Goal: Task Accomplishment & Management: Manage account settings

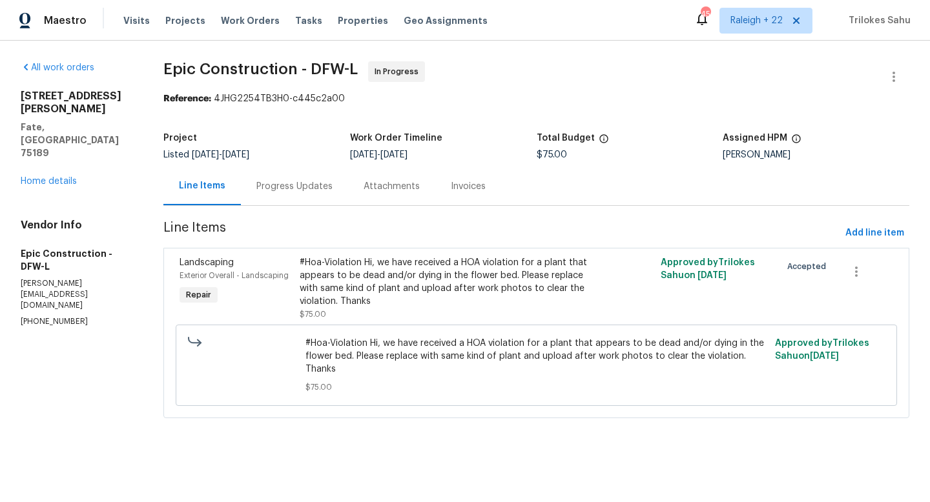
click at [282, 193] on div "Progress Updates" at bounding box center [294, 186] width 107 height 38
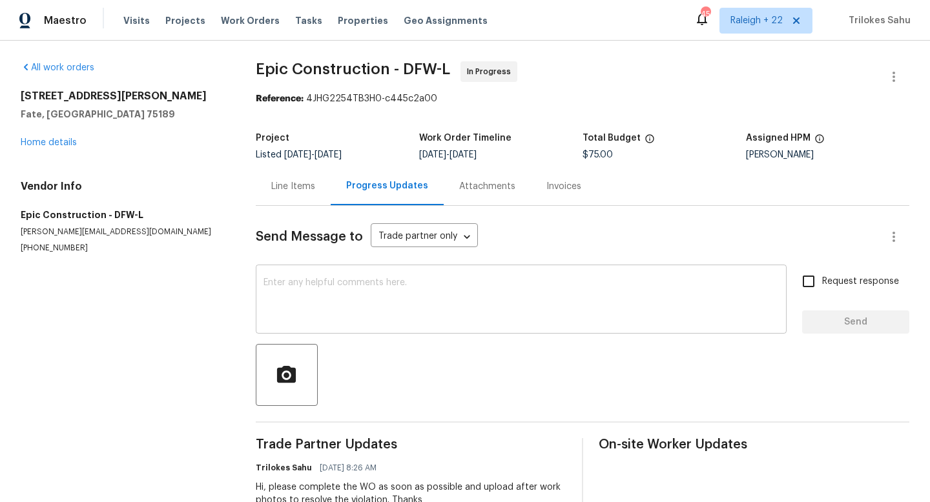
scroll to position [41, 0]
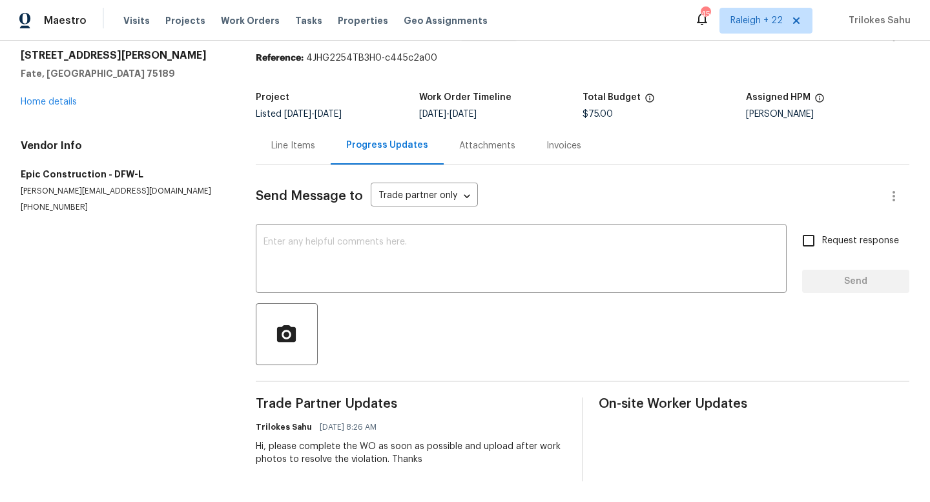
click at [276, 160] on div "Line Items" at bounding box center [293, 146] width 75 height 38
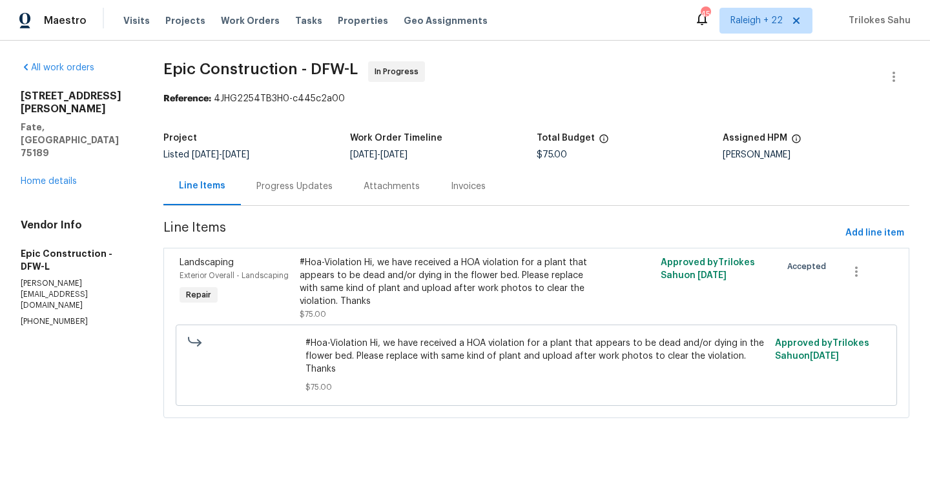
click at [276, 189] on div "Progress Updates" at bounding box center [294, 186] width 76 height 13
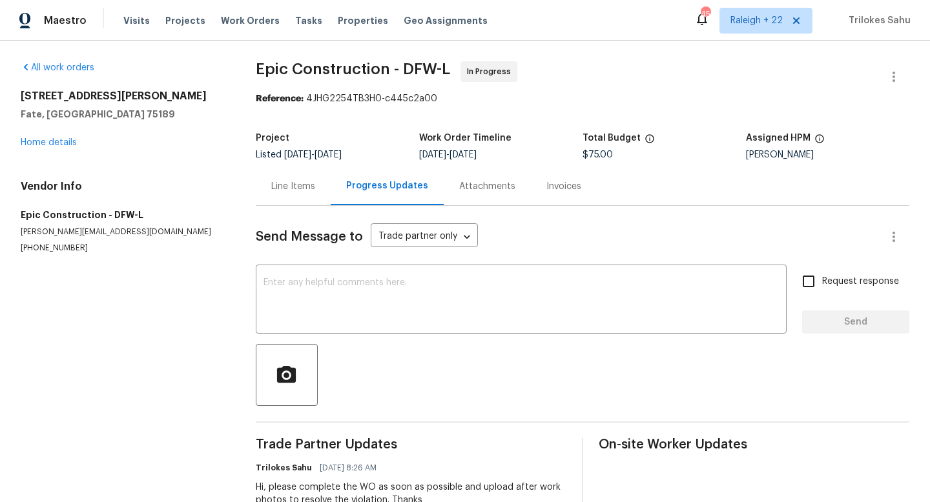
click at [262, 189] on div "Line Items" at bounding box center [293, 186] width 75 height 38
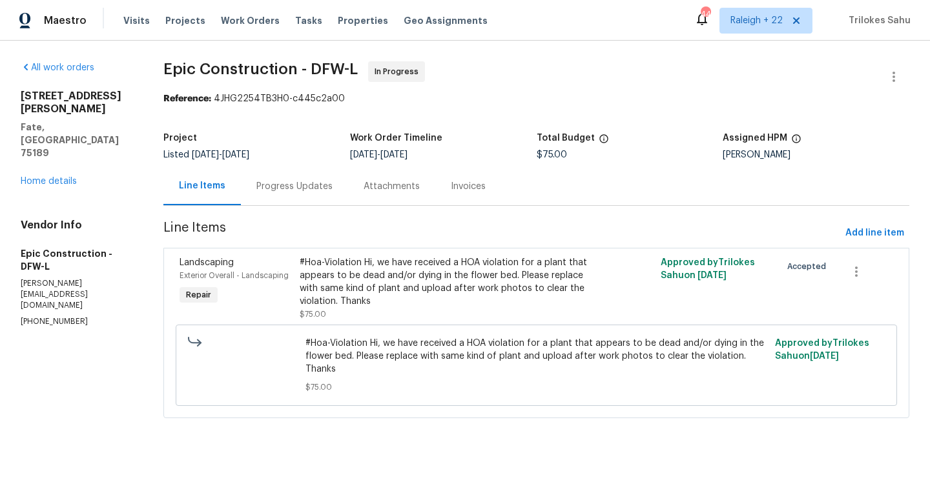
click at [297, 186] on div "Progress Updates" at bounding box center [294, 186] width 76 height 13
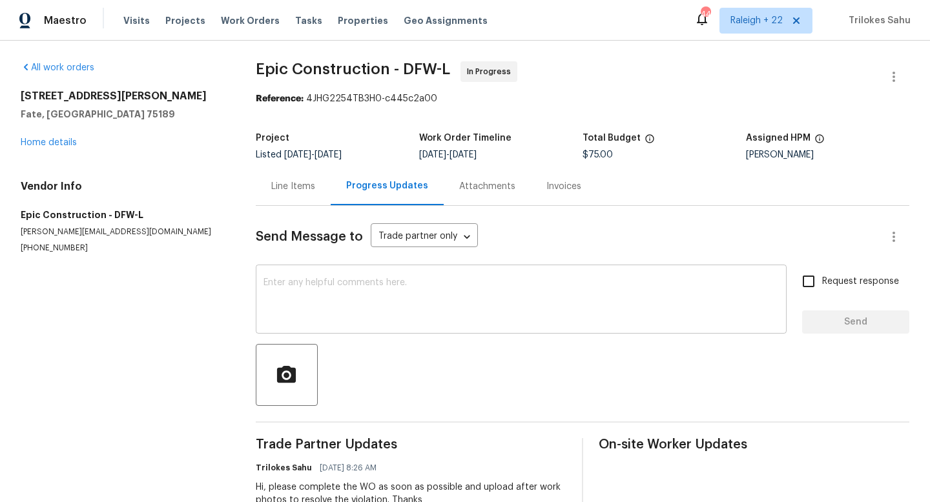
scroll to position [41, 0]
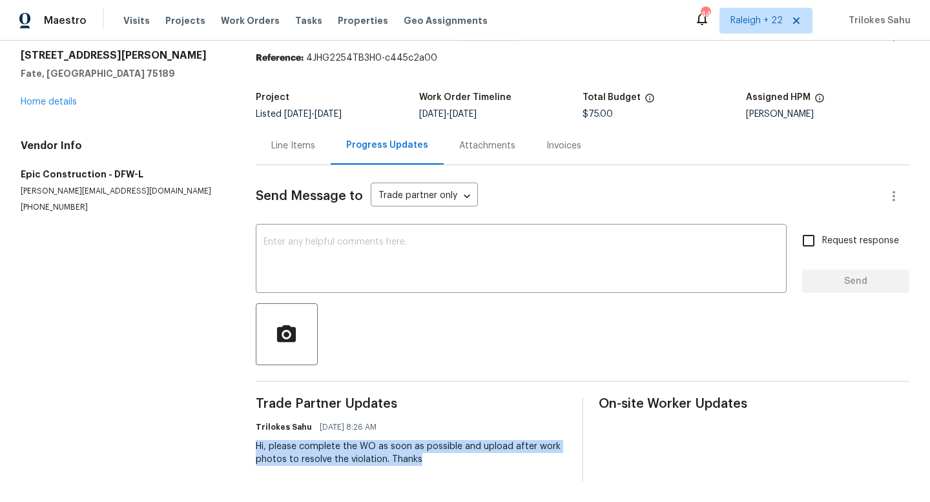
drag, startPoint x: 422, startPoint y: 463, endPoint x: 256, endPoint y: 445, distance: 167.0
click at [256, 445] on div "Hi, please complete the WO as soon as possible and upload after work photos to …" at bounding box center [411, 453] width 311 height 26
copy div "Hi, please complete the WO as soon as possible and upload after work photos to …"
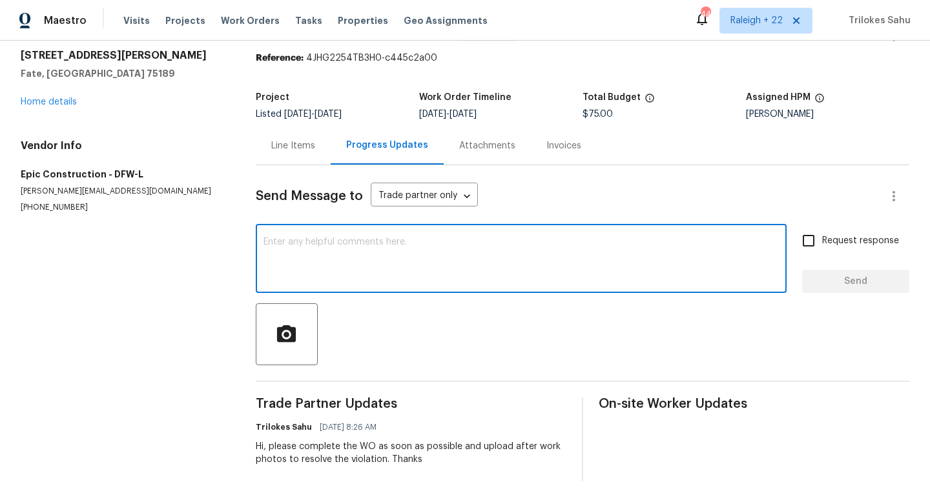
click at [300, 258] on textarea at bounding box center [521, 260] width 515 height 45
paste textarea "Hi, please complete the WO as soon as possible and upload after work photos to …"
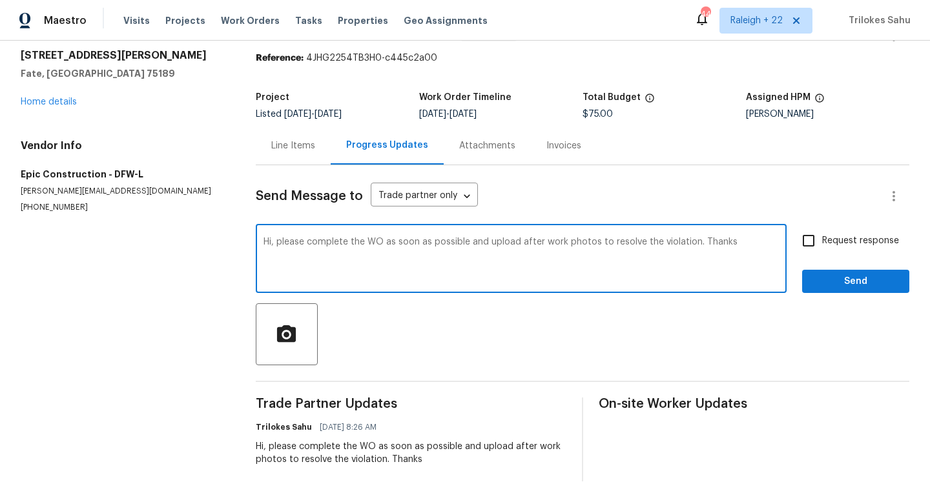
type textarea "Hi, please complete the WO as soon as possible and upload after work photos to …"
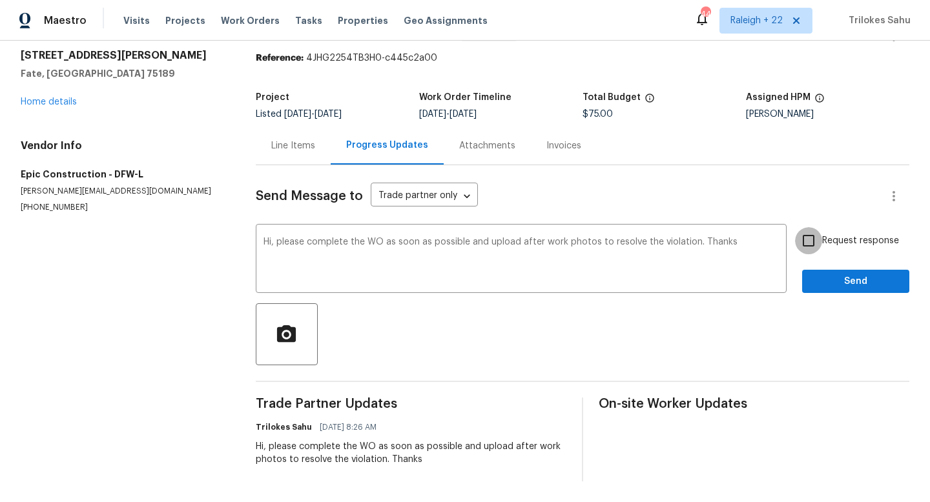
click at [809, 240] on input "Request response" at bounding box center [808, 240] width 27 height 27
checkbox input "true"
drag, startPoint x: 831, startPoint y: 285, endPoint x: 648, endPoint y: 260, distance: 185.1
click at [648, 260] on div "Hi, please complete the WO as soon as possible and upload after work photos to …" at bounding box center [583, 260] width 654 height 66
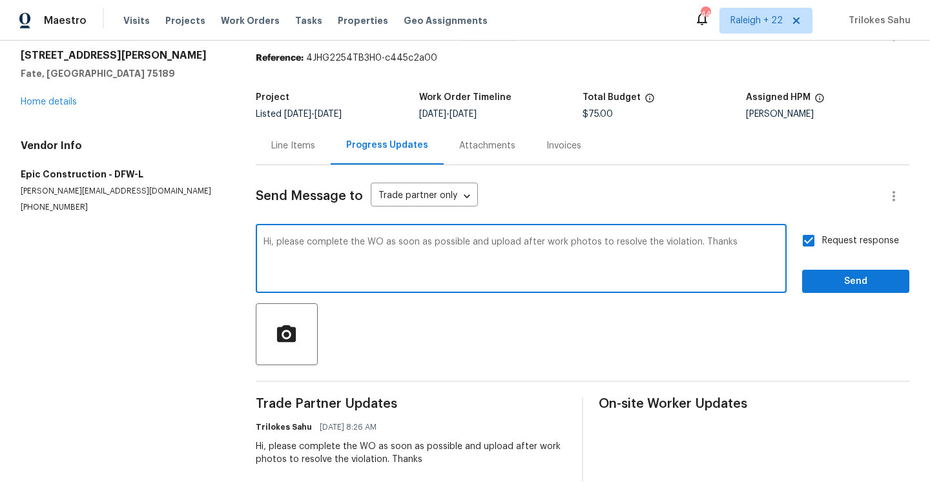
drag, startPoint x: 689, startPoint y: 242, endPoint x: 593, endPoint y: 240, distance: 95.6
click at [593, 240] on textarea "Hi, please complete the WO as soon as possible and upload after work photos to …" at bounding box center [521, 260] width 515 height 45
type textarea "Hi, please complete the WO as soon as possible and upload after work photos for…"
click at [866, 284] on span "Send" at bounding box center [856, 282] width 87 height 16
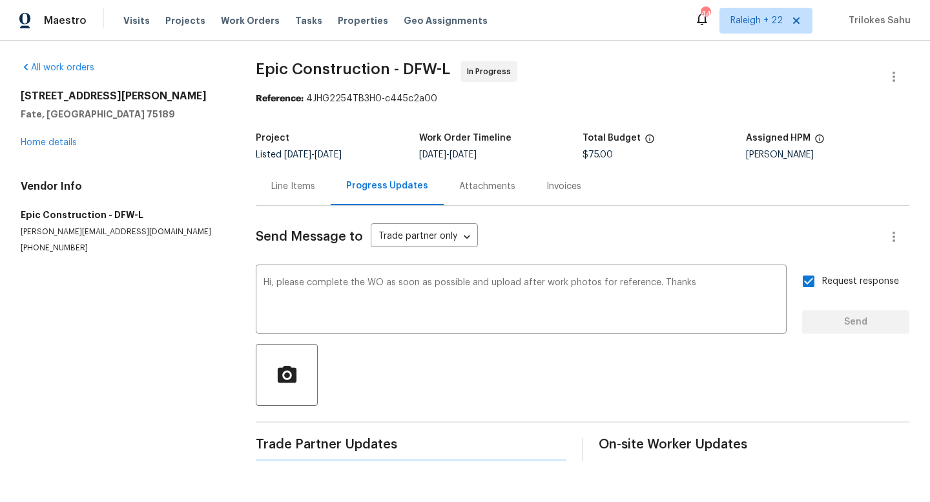
scroll to position [0, 0]
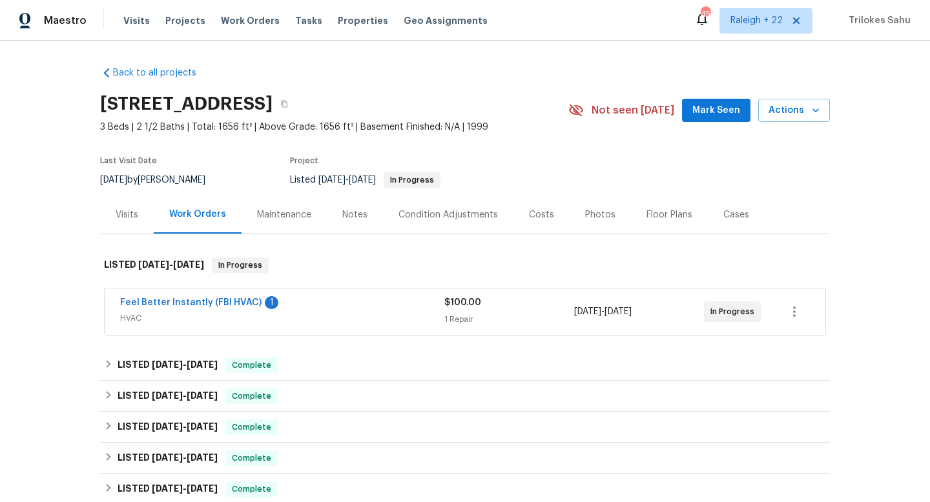
scroll to position [25, 0]
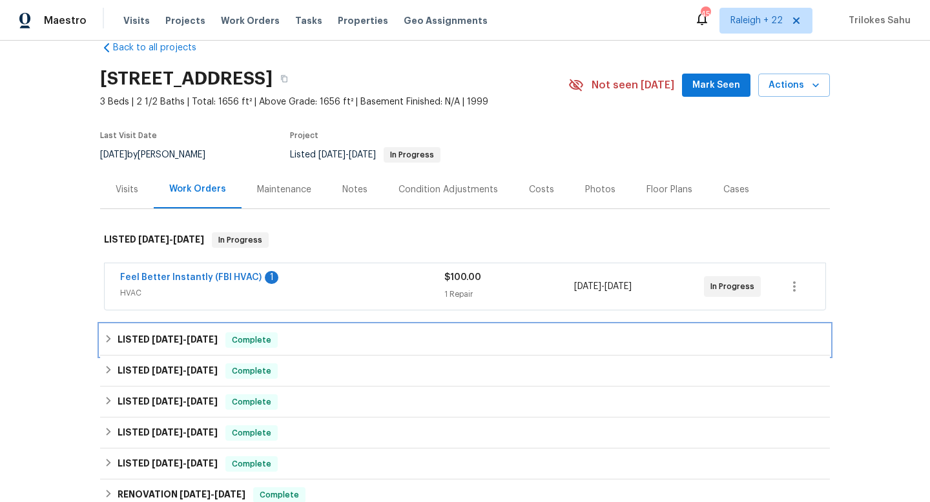
click at [105, 342] on icon at bounding box center [108, 339] width 9 height 9
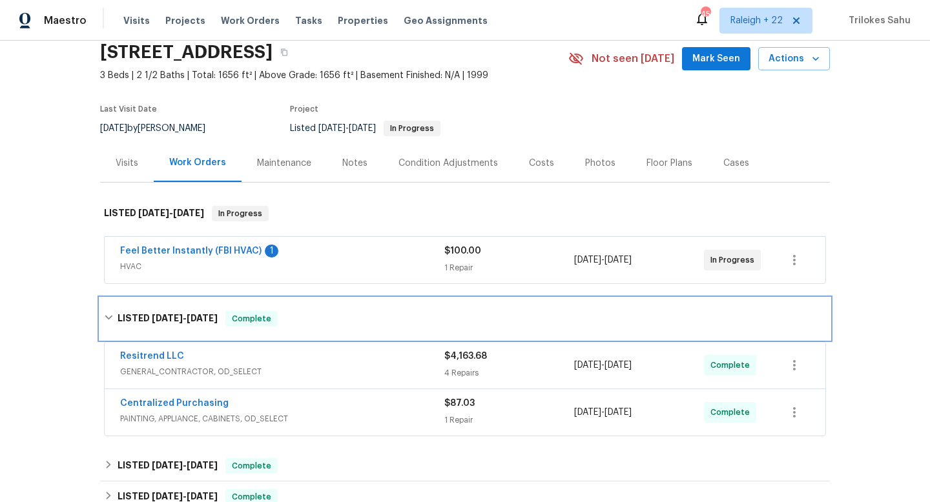
scroll to position [68, 0]
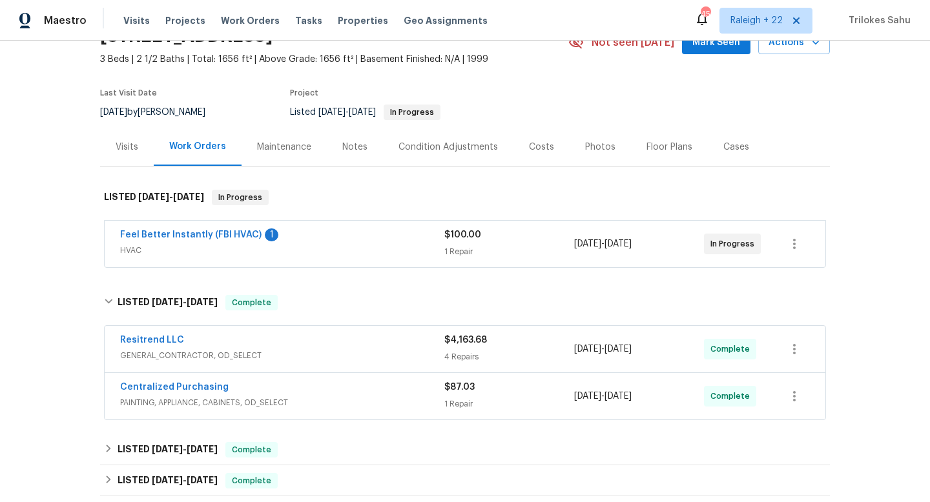
click at [142, 356] on span "GENERAL_CONTRACTOR, OD_SELECT" at bounding box center [282, 355] width 324 height 13
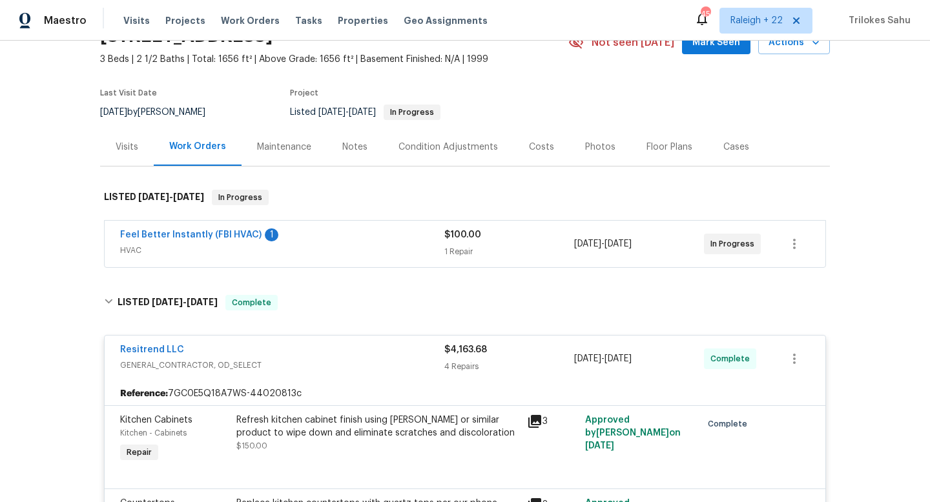
click at [143, 250] on span "HVAC" at bounding box center [282, 250] width 324 height 13
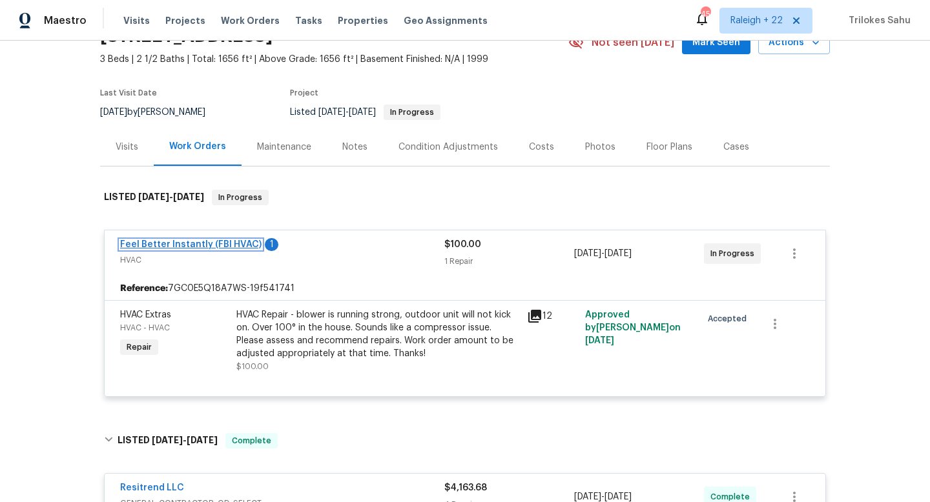
click at [151, 244] on link "Feel Better Instantly (FBI HVAC)" at bounding box center [190, 244] width 141 height 9
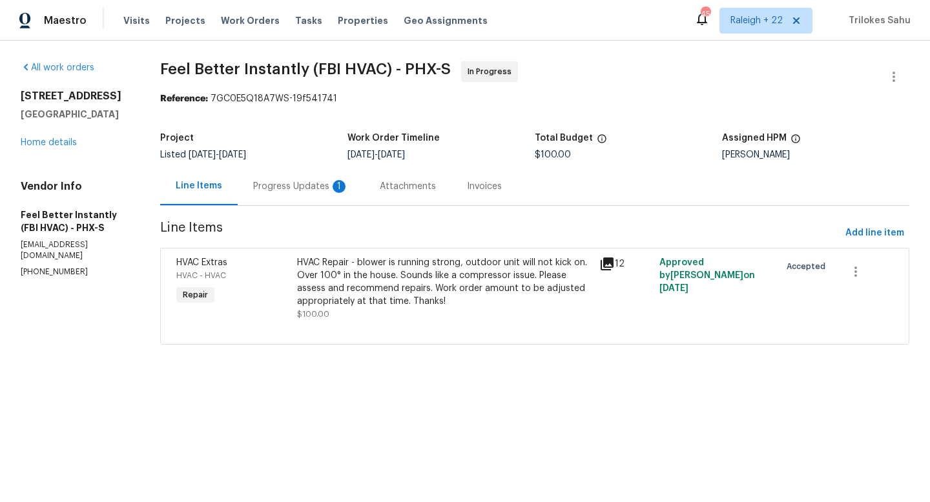
click at [355, 258] on div "HVAC Repair - blower is running strong, outdoor unit will not kick on. Over 100…" at bounding box center [444, 282] width 294 height 52
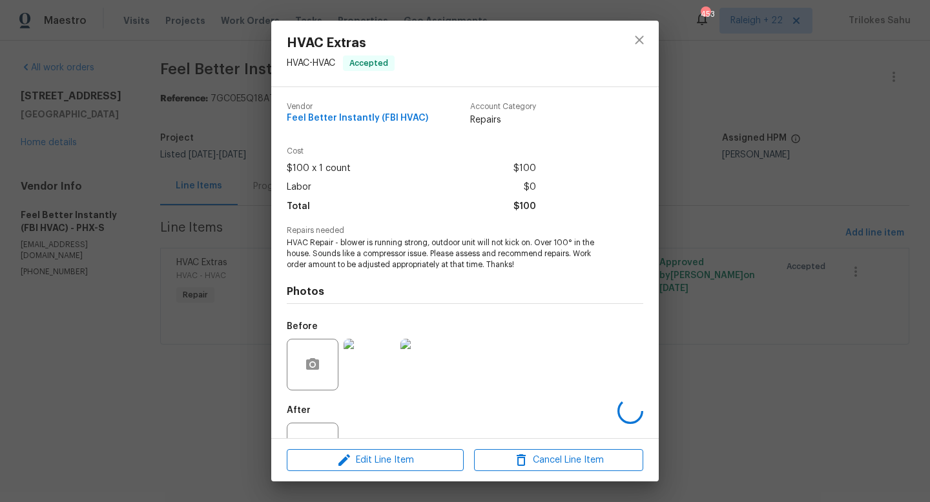
scroll to position [49, 0]
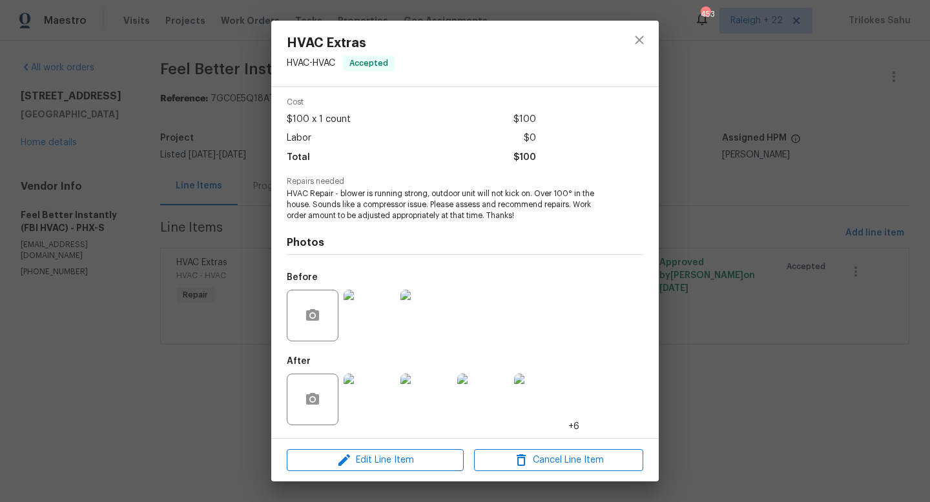
click at [362, 402] on img at bounding box center [370, 400] width 52 height 52
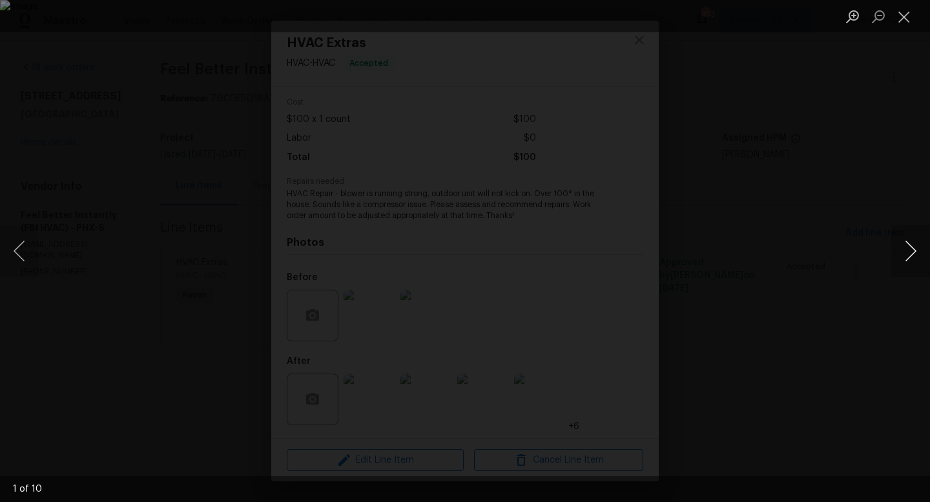
click at [913, 254] on button "Next image" at bounding box center [910, 251] width 39 height 52
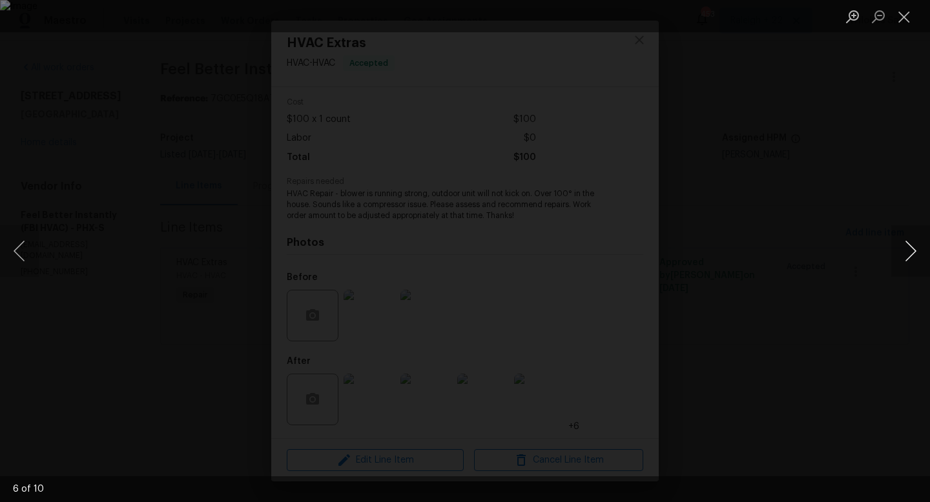
click at [913, 254] on button "Next image" at bounding box center [910, 251] width 39 height 52
click at [900, 247] on button "Next image" at bounding box center [910, 251] width 39 height 52
click at [904, 11] on button "Close lightbox" at bounding box center [904, 16] width 26 height 23
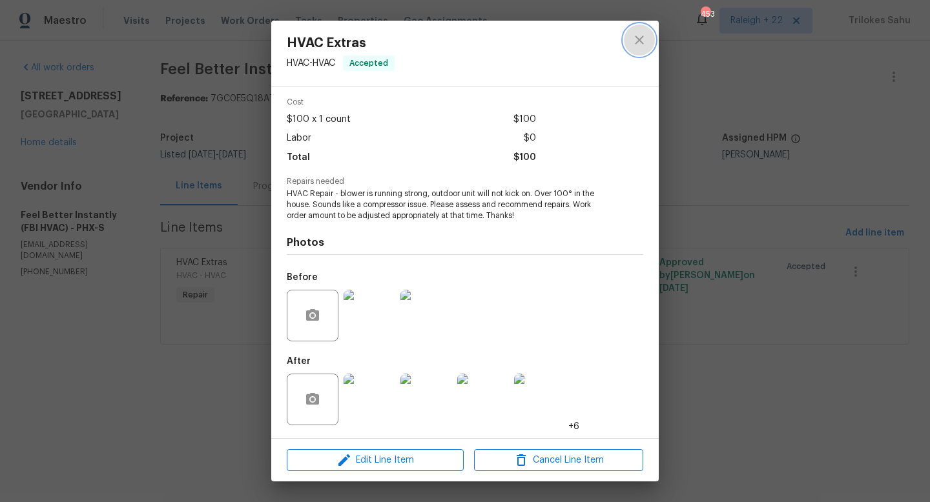
click at [642, 43] on icon "close" at bounding box center [639, 40] width 8 height 8
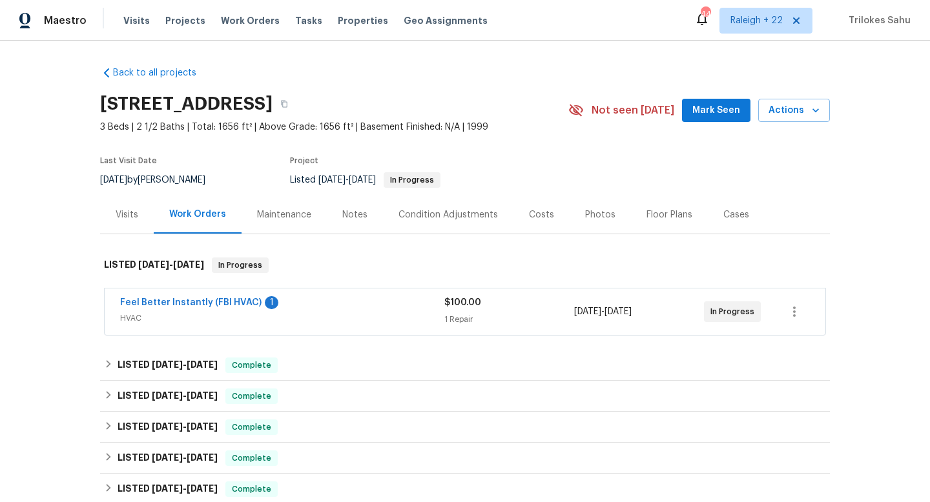
click at [119, 221] on div "Visits" at bounding box center [127, 215] width 54 height 38
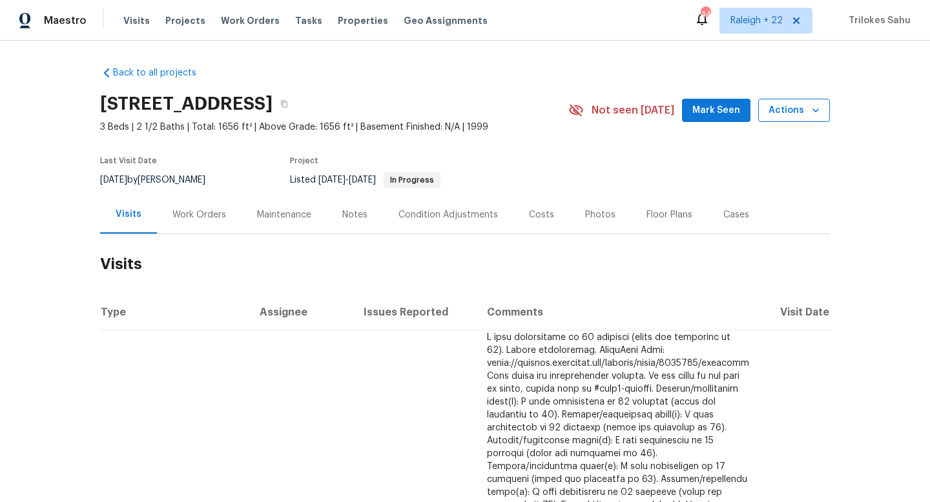
click at [794, 116] on span "Actions" at bounding box center [794, 111] width 51 height 16
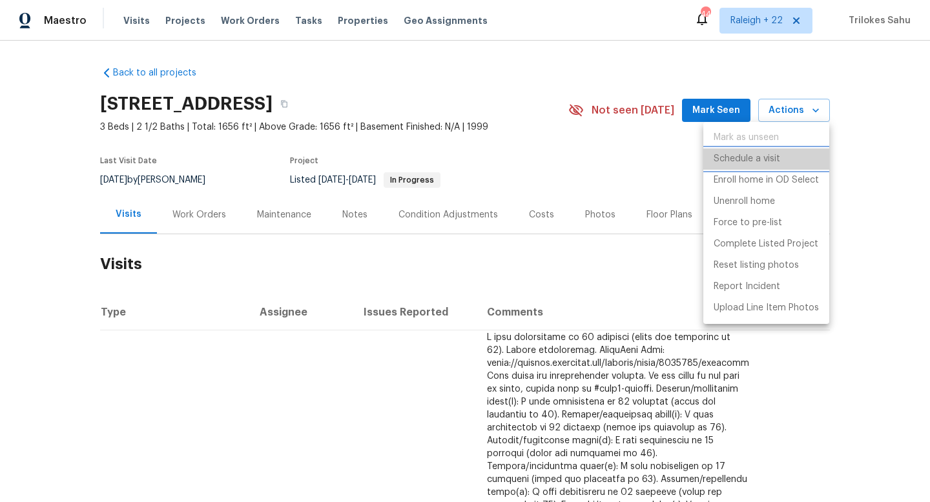
click at [745, 149] on li "Schedule a visit" at bounding box center [766, 159] width 126 height 21
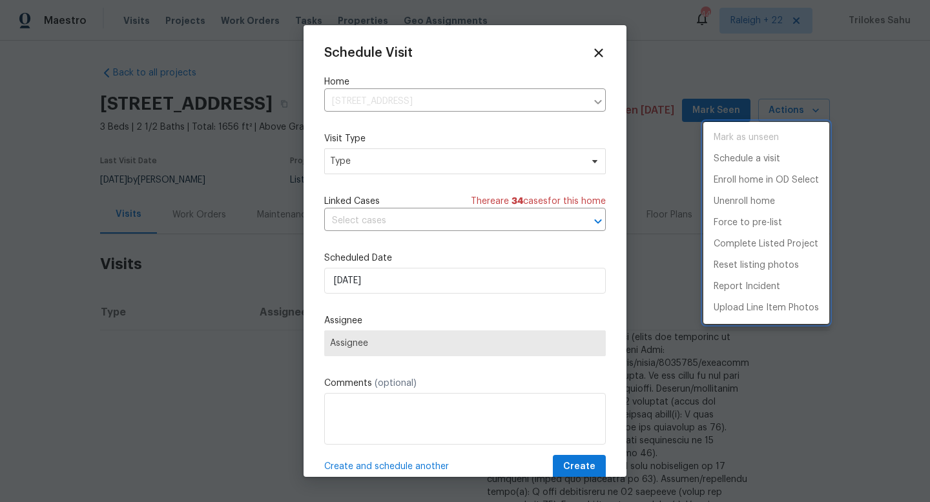
click at [435, 163] on div at bounding box center [465, 251] width 930 height 502
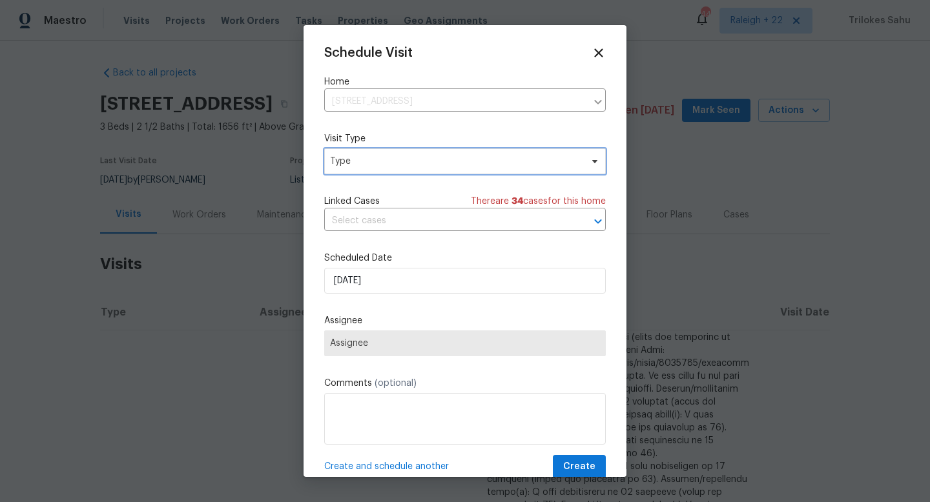
click at [435, 164] on span "Type" at bounding box center [455, 161] width 251 height 13
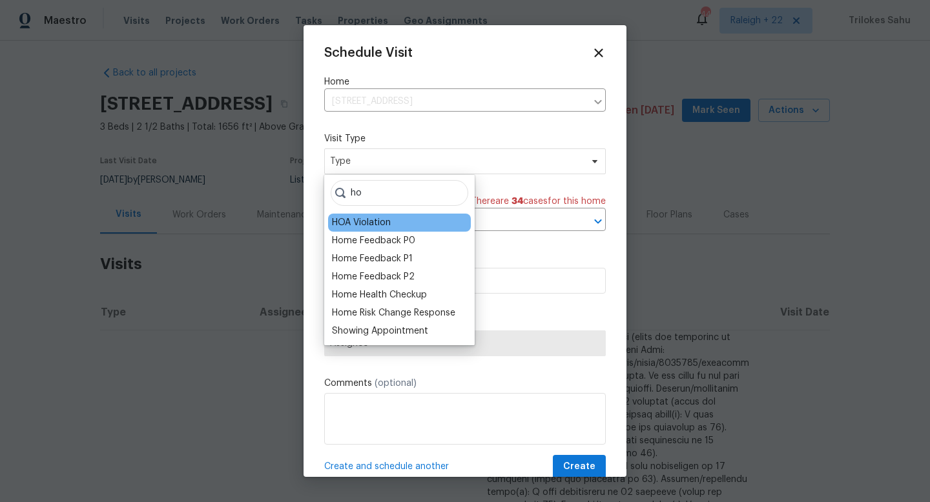
type input "ho"
click at [371, 218] on div "HOA Violation" at bounding box center [361, 222] width 59 height 13
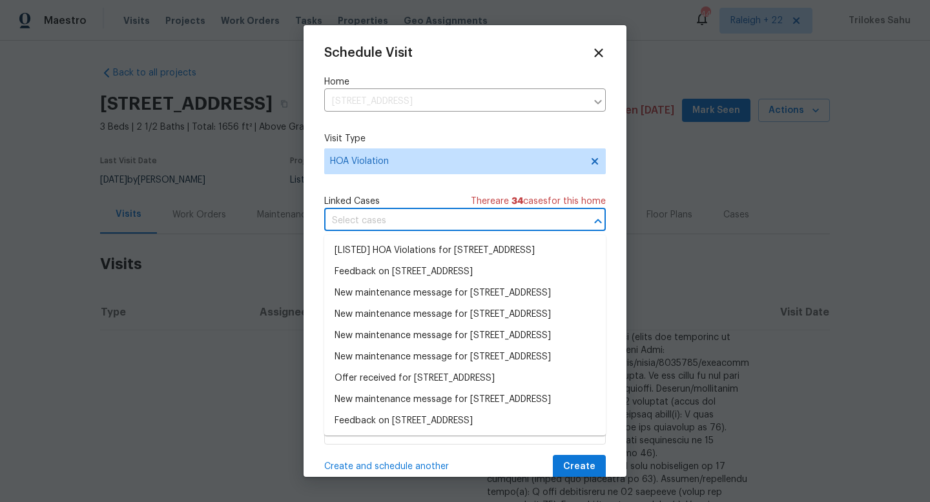
click at [371, 218] on input "text" at bounding box center [446, 221] width 245 height 20
click at [371, 249] on li "[LISTED] HOA Violations for [STREET_ADDRESS]" at bounding box center [465, 250] width 282 height 21
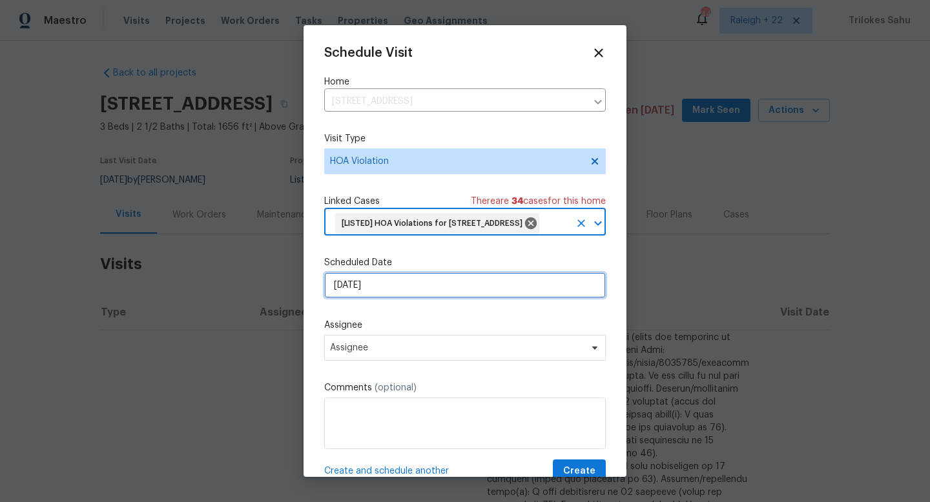
click at [375, 298] on input "[DATE]" at bounding box center [465, 286] width 282 height 26
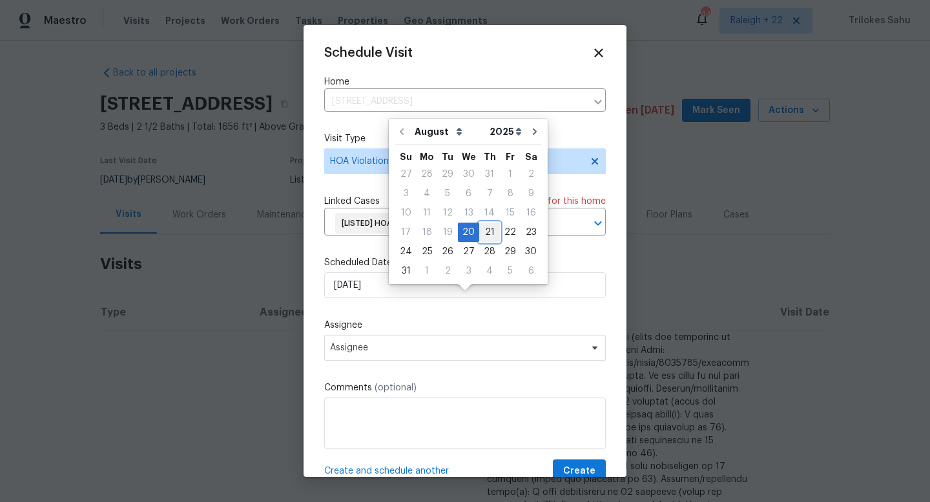
click at [481, 240] on div "21" at bounding box center [489, 232] width 21 height 18
type input "[DATE]"
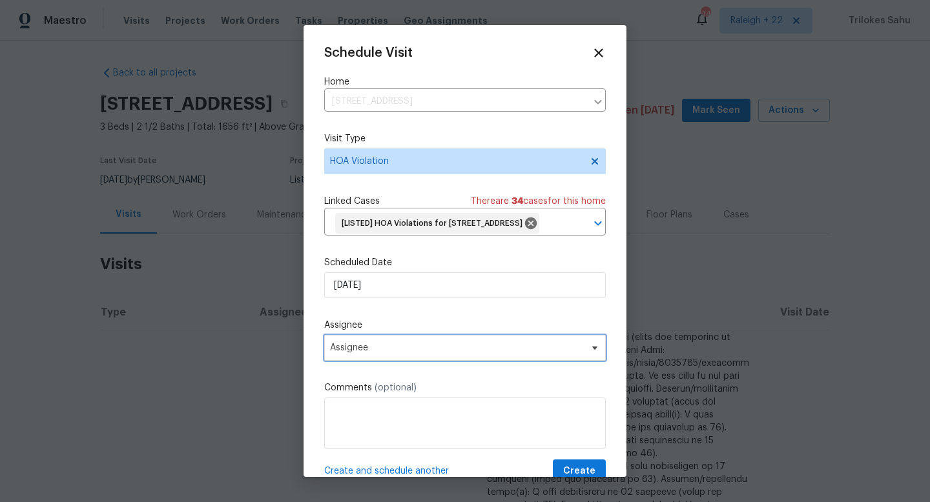
click at [398, 353] on span "Assignee" at bounding box center [456, 348] width 253 height 10
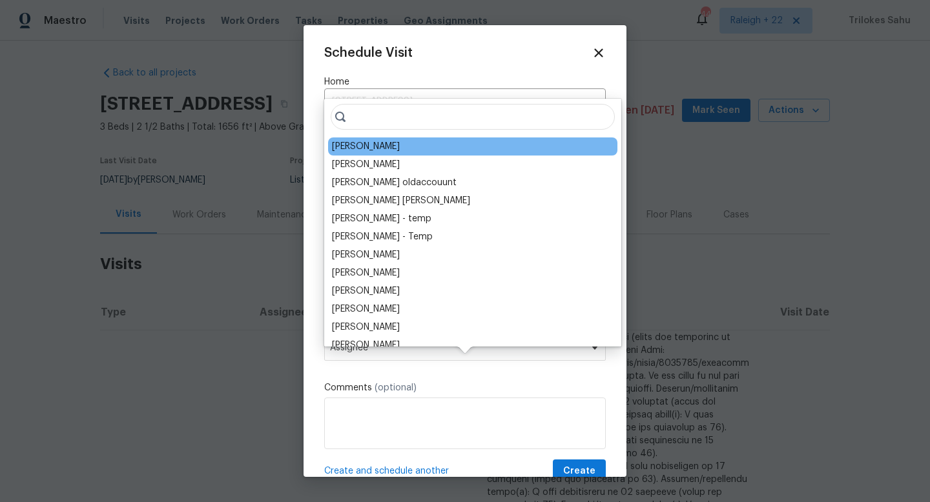
click at [342, 154] on div "[PERSON_NAME]" at bounding box center [472, 147] width 289 height 18
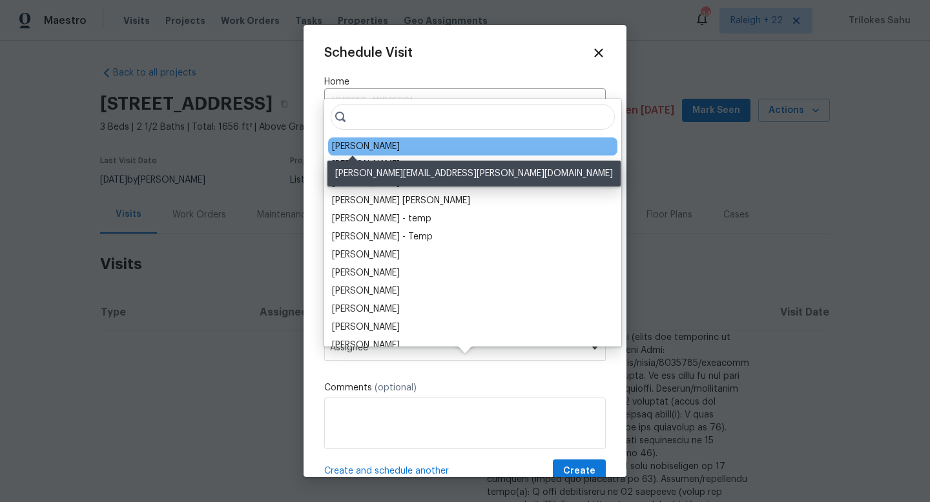
click at [340, 147] on div "[PERSON_NAME]" at bounding box center [366, 146] width 68 height 13
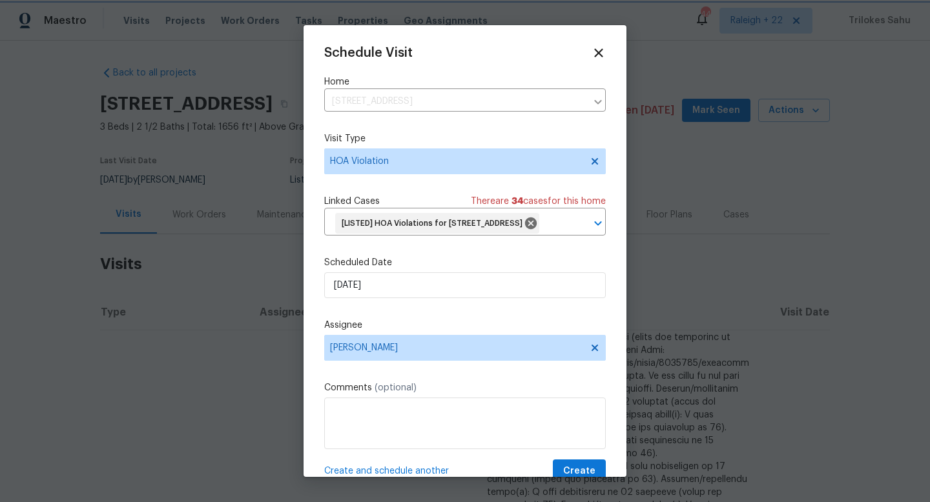
scroll to position [48, 0]
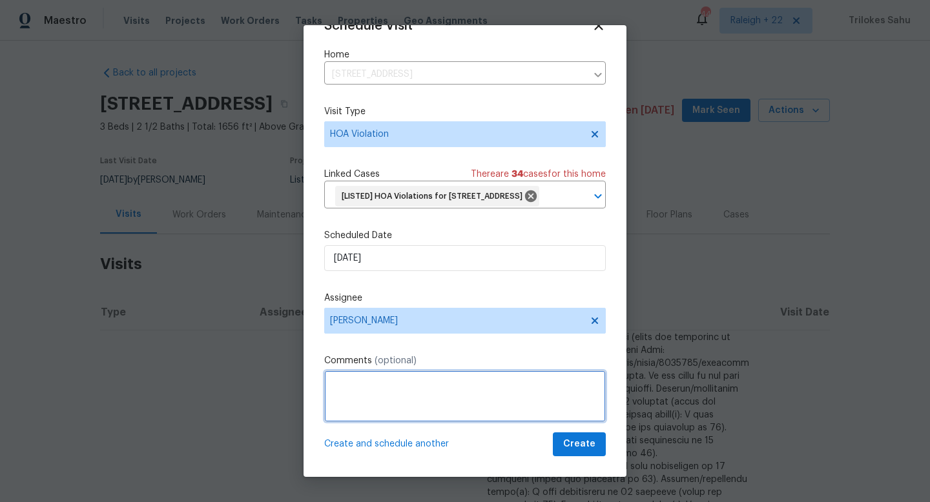
click at [402, 389] on textarea at bounding box center [465, 397] width 282 height 52
paste textarea "Hello! Please remove the trash containers from sight and into a spot they canno…"
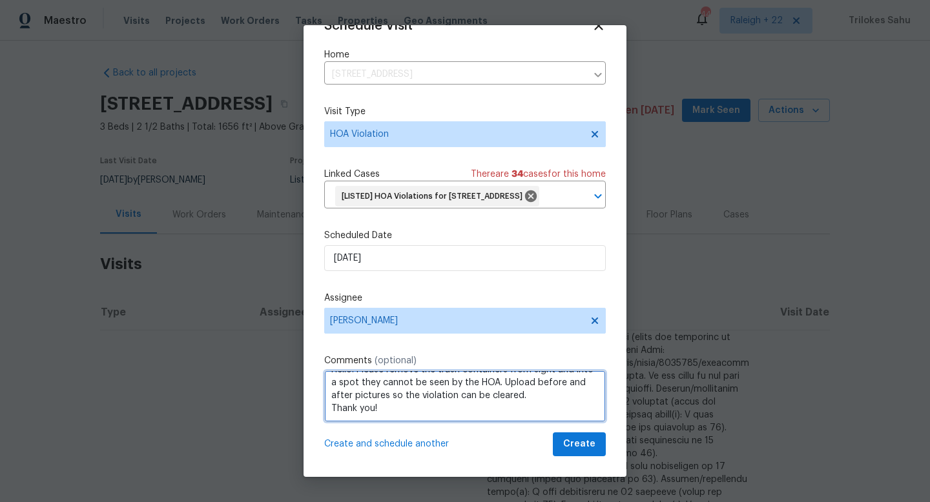
scroll to position [0, 0]
type textarea "Hello! Please remove the trash containers from sight and into a spot they canno…"
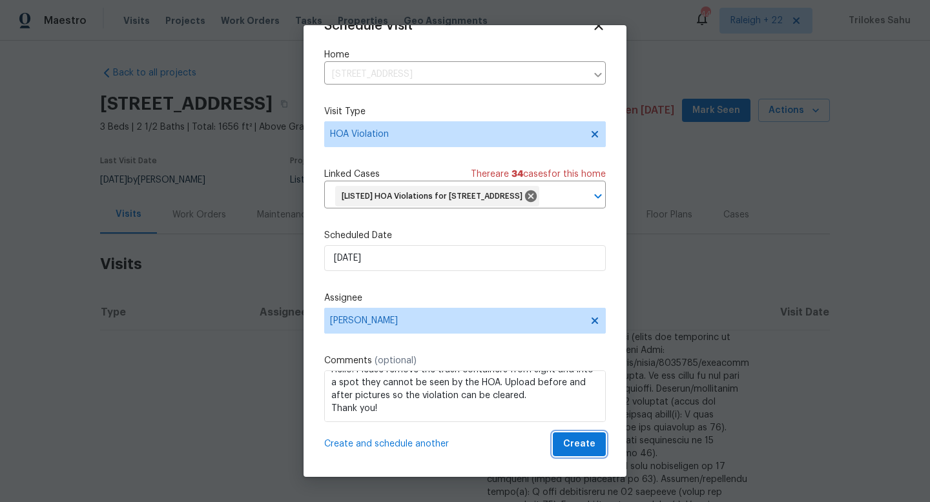
click at [561, 442] on button "Create" at bounding box center [579, 445] width 53 height 24
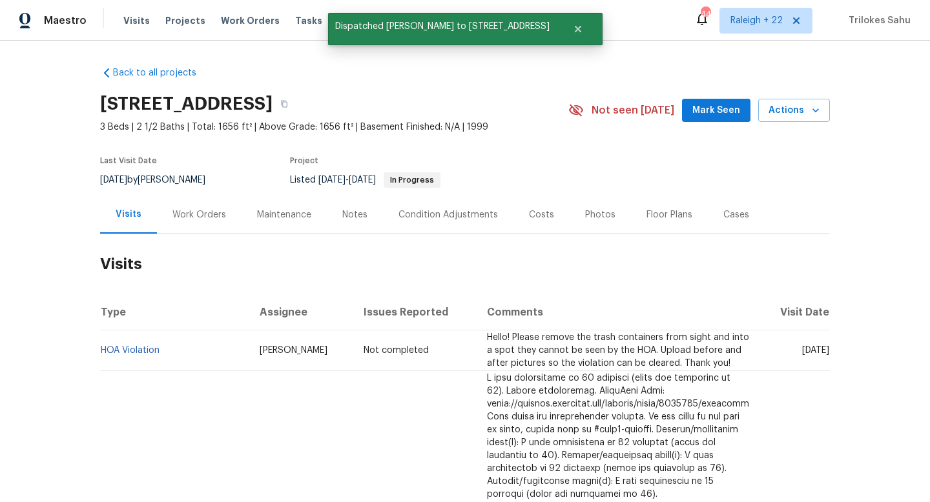
scroll to position [31, 0]
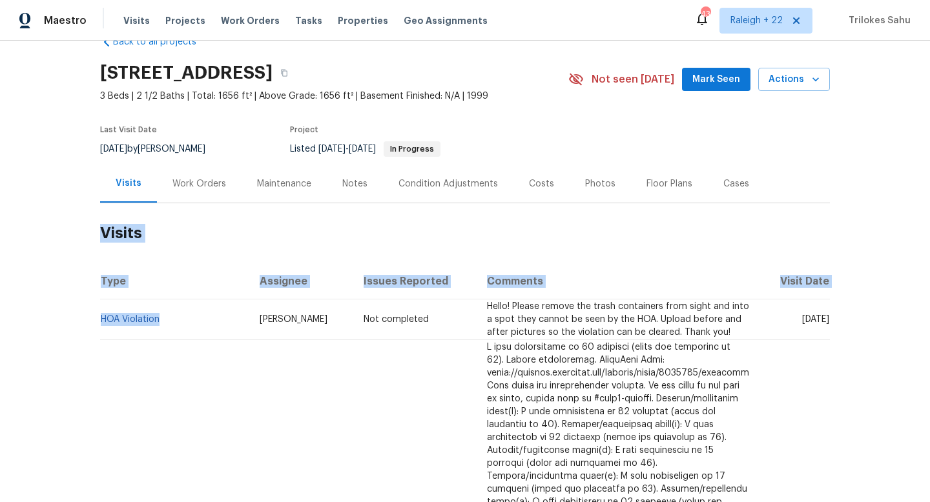
drag, startPoint x: 168, startPoint y: 325, endPoint x: 99, endPoint y: 316, distance: 69.0
click at [100, 316] on td "HOA Violation" at bounding box center [174, 320] width 149 height 41
click at [179, 320] on td "HOA Violation" at bounding box center [174, 320] width 149 height 41
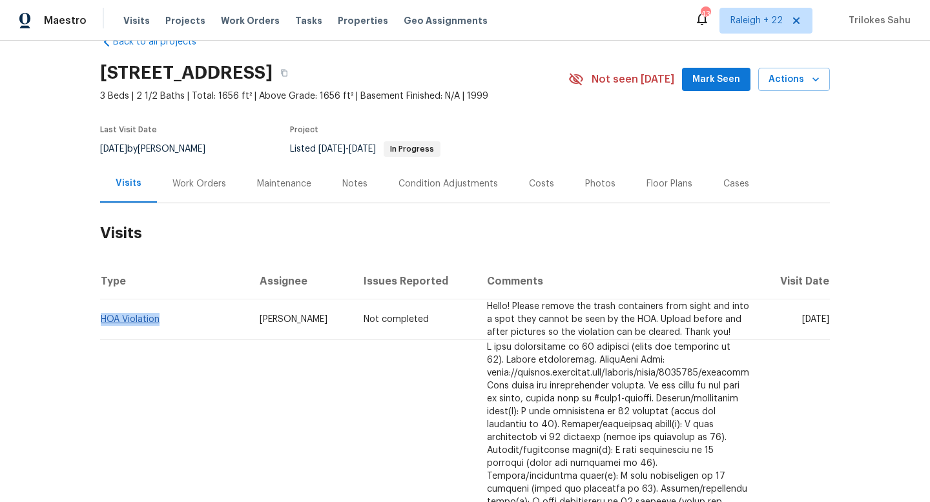
drag, startPoint x: 179, startPoint y: 320, endPoint x: 101, endPoint y: 321, distance: 77.5
click at [102, 321] on td "HOA Violation" at bounding box center [174, 320] width 149 height 41
copy link "HOA Violation"
click at [414, 223] on h2 "Visits" at bounding box center [465, 233] width 730 height 60
